Goal: Check status: Check status

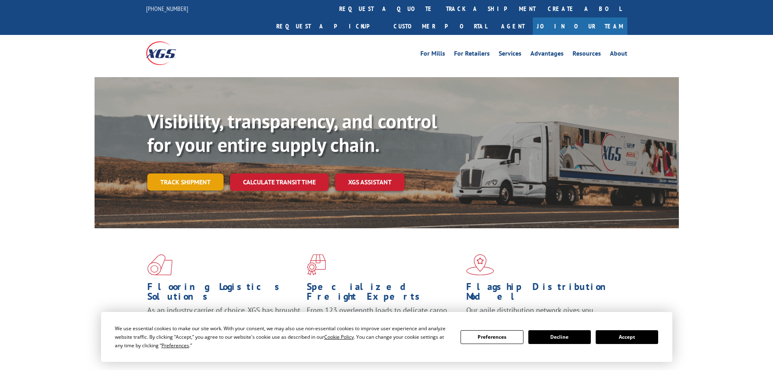
click at [183, 173] on link "Track shipment" at bounding box center [185, 181] width 76 height 17
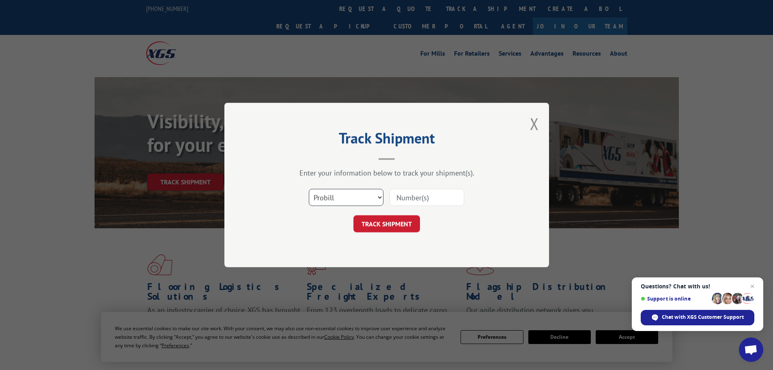
click at [374, 197] on select "Select category... Probill BOL PO" at bounding box center [346, 197] width 75 height 17
select select "bol"
click at [309, 189] on select "Select category... Probill BOL PO" at bounding box center [346, 197] width 75 height 17
click at [399, 202] on input at bounding box center [427, 197] width 75 height 17
type input "692610707"
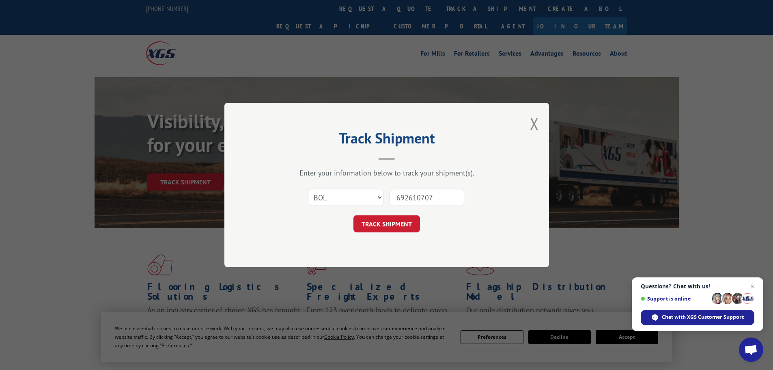
click button "TRACK SHIPMENT" at bounding box center [387, 223] width 67 height 17
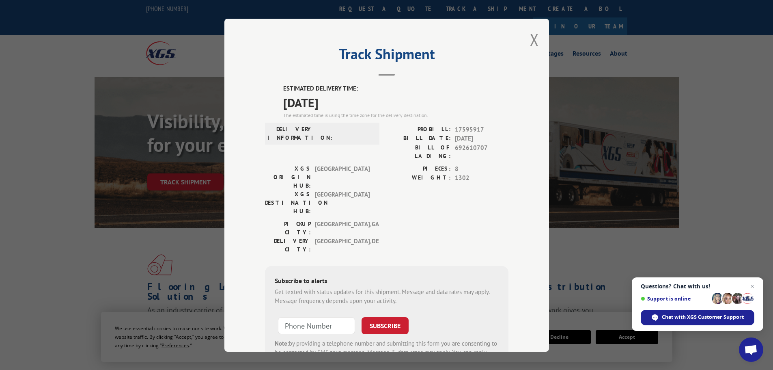
click at [703, 134] on div "Track Shipment ESTIMATED DELIVERY TIME: [DATE] The estimated time is using the …" at bounding box center [386, 185] width 773 height 370
